Goal: Find specific page/section: Find specific page/section

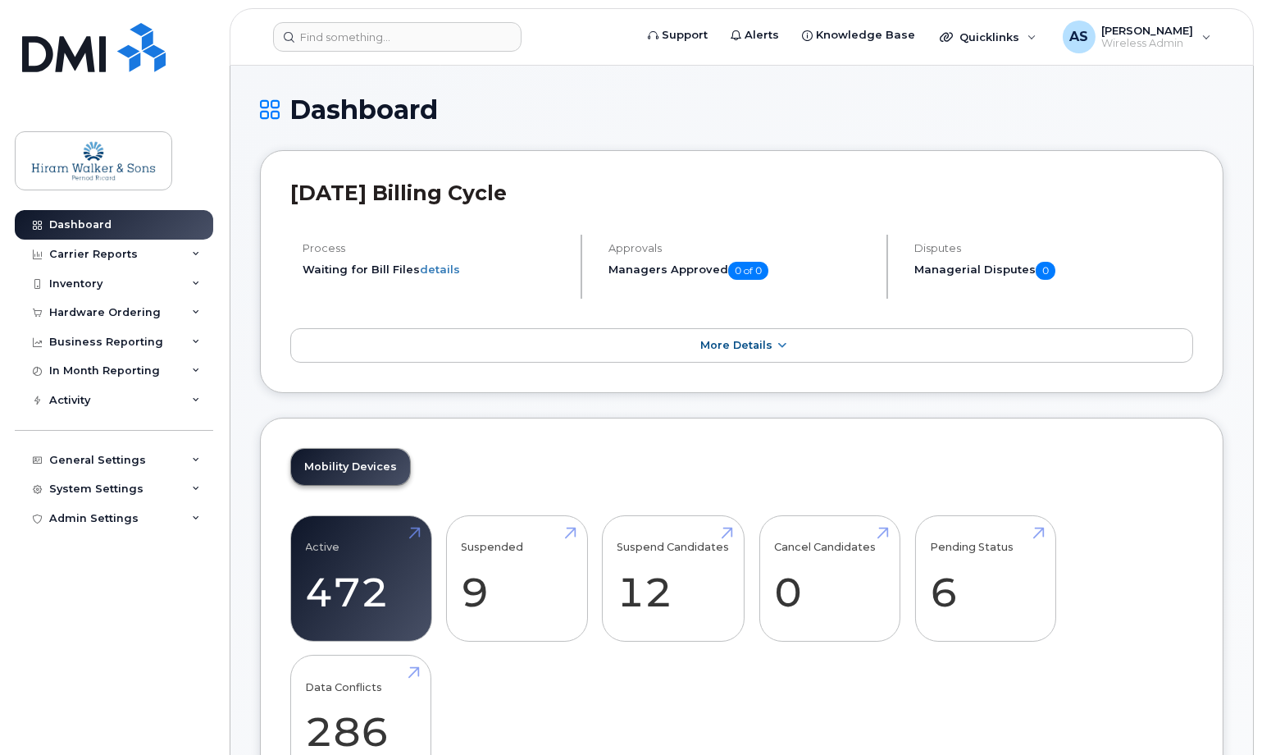
click at [1066, 131] on div "Dashboard" at bounding box center [742, 122] width 964 height 55
drag, startPoint x: 1084, startPoint y: 394, endPoint x: 1067, endPoint y: 385, distance: 19.4
click at [367, 36] on input at bounding box center [397, 37] width 249 height 30
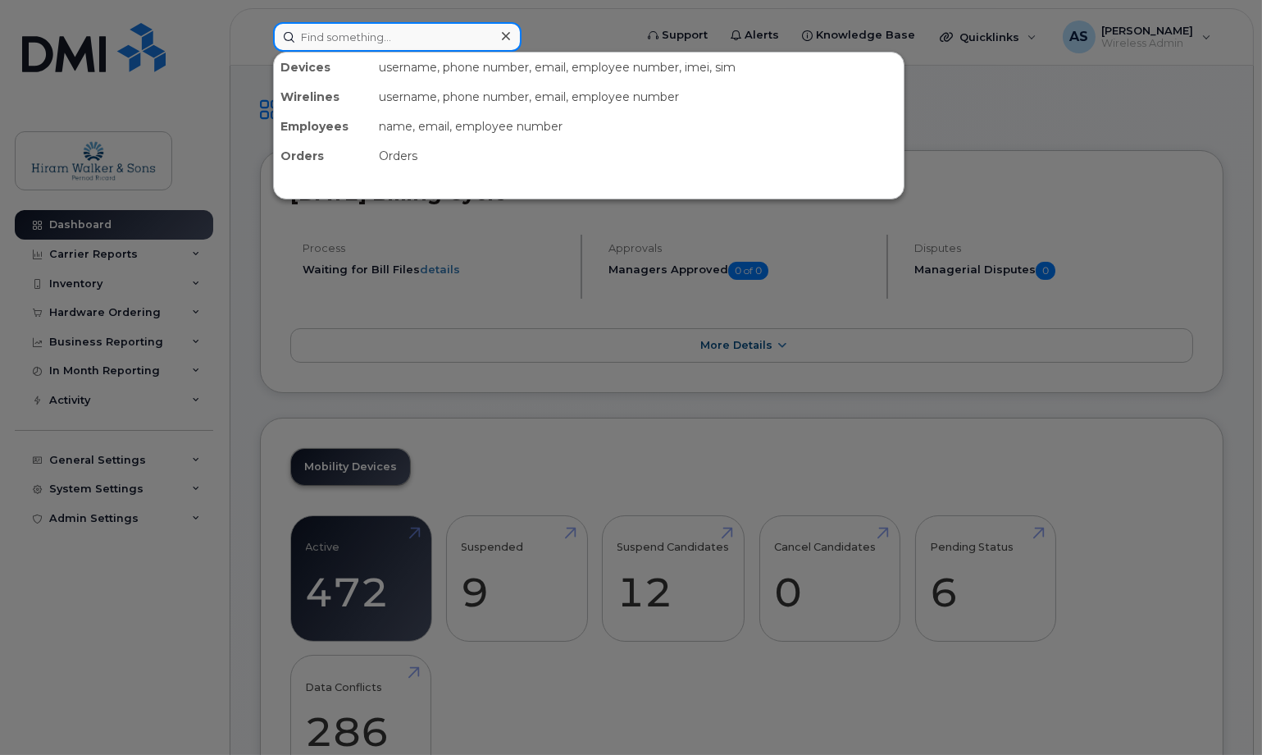
click at [332, 38] on input at bounding box center [397, 37] width 249 height 30
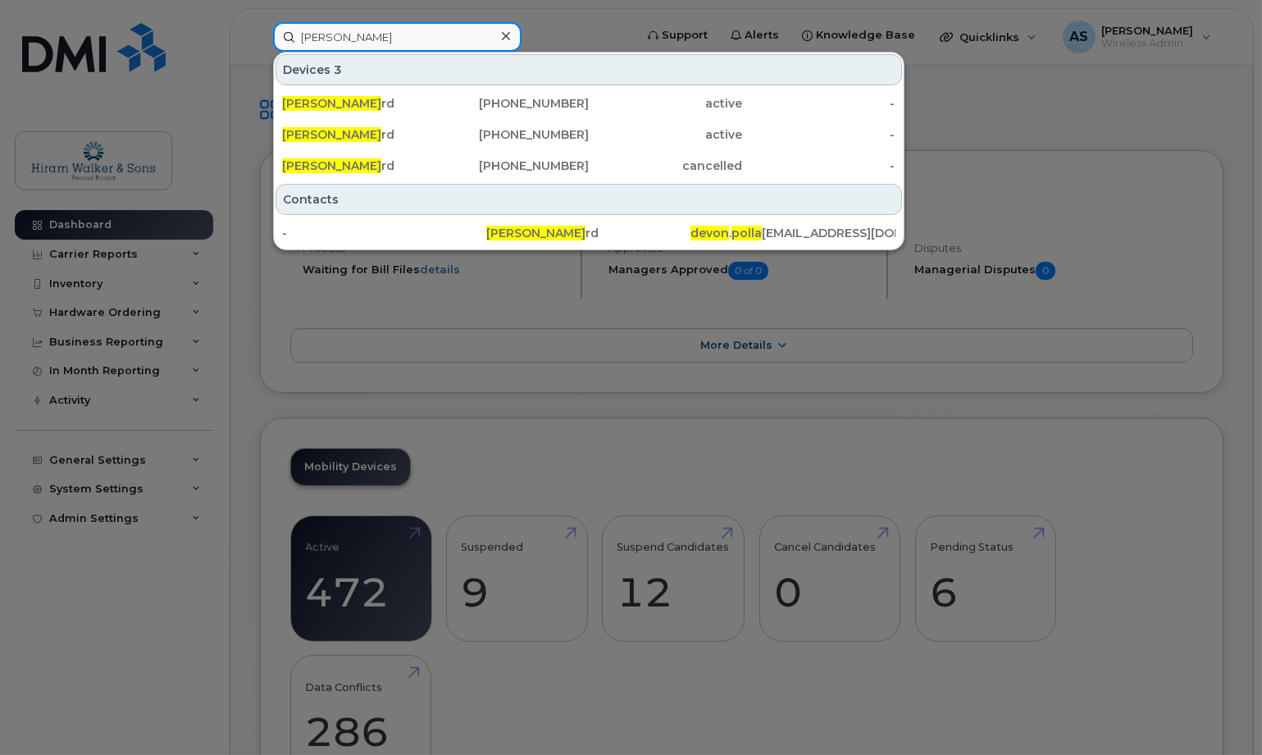
type input "[PERSON_NAME]"
click at [449, 134] on div "[PHONE_NUMBER]" at bounding box center [511, 134] width 153 height 16
